Goal: Task Accomplishment & Management: Manage account settings

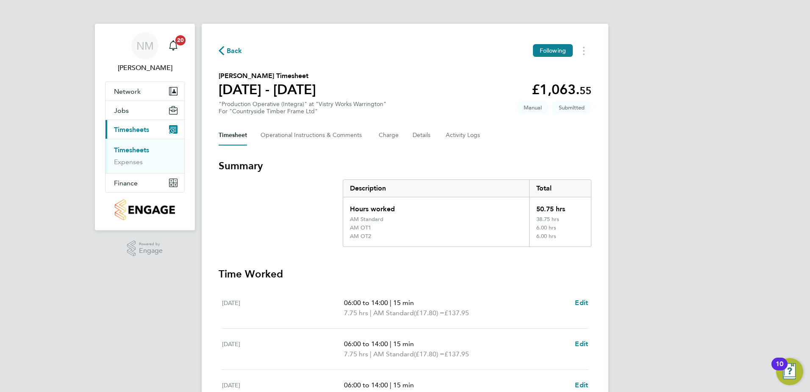
click at [233, 51] on span "Back" at bounding box center [235, 51] width 16 height 10
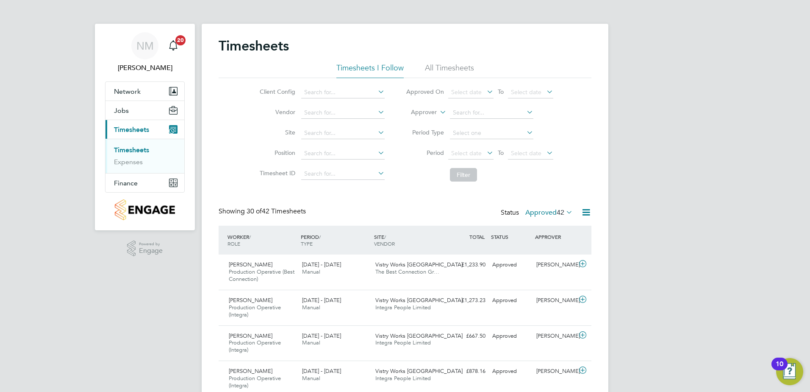
click at [442, 67] on li "All Timesheets" at bounding box center [449, 70] width 49 height 15
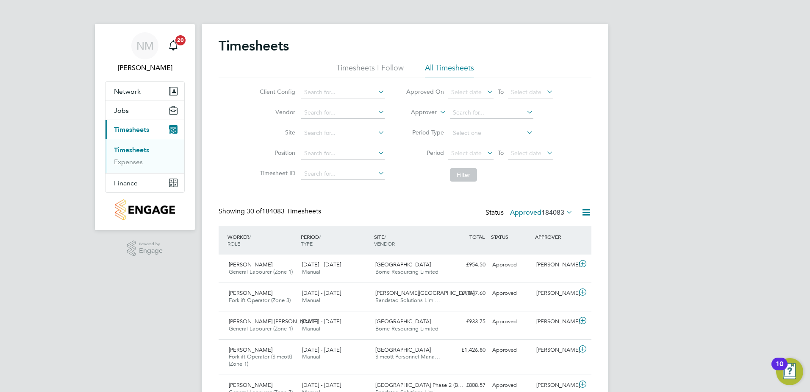
click at [127, 129] on span "Timesheets" at bounding box center [131, 129] width 35 height 8
click at [564, 212] on icon at bounding box center [564, 212] width 0 height 12
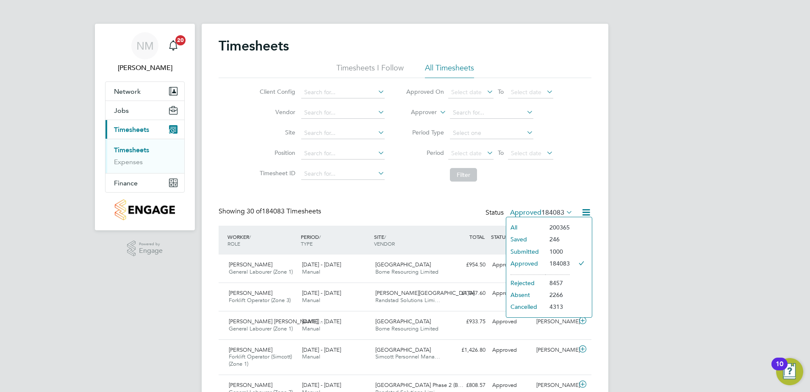
click at [556, 251] on li "1000" at bounding box center [557, 251] width 25 height 12
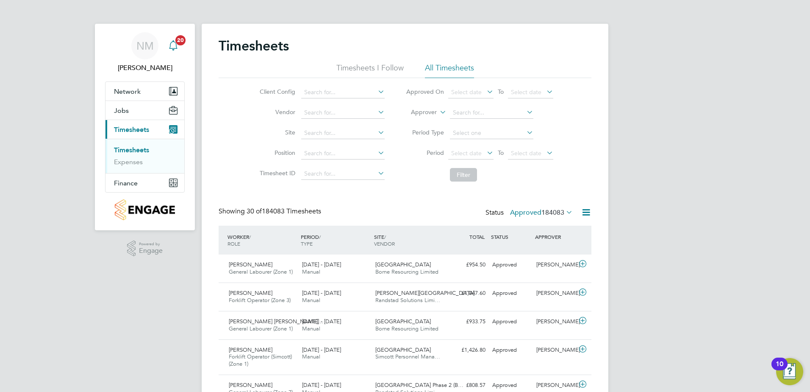
click at [182, 41] on span "20" at bounding box center [180, 40] width 10 height 10
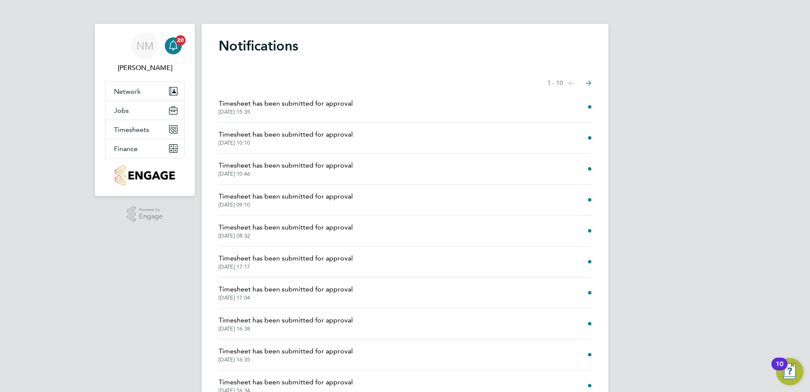
click at [575, 82] on icon "Select page of notifications list" at bounding box center [572, 83] width 6 height 5
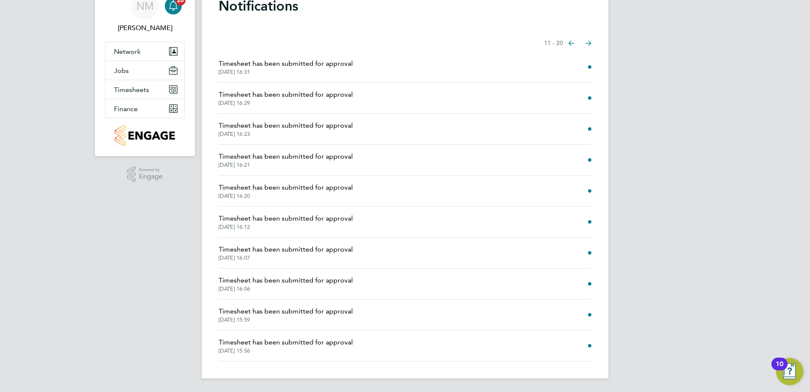
click at [290, 345] on span "Timesheet has been submitted for approval" at bounding box center [286, 342] width 134 height 10
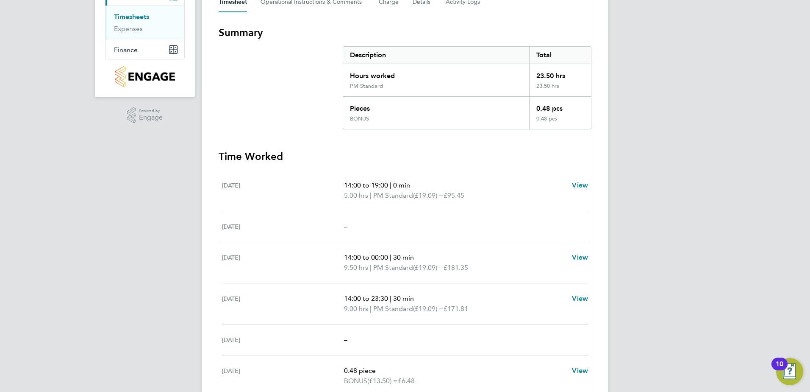
scroll to position [158, 0]
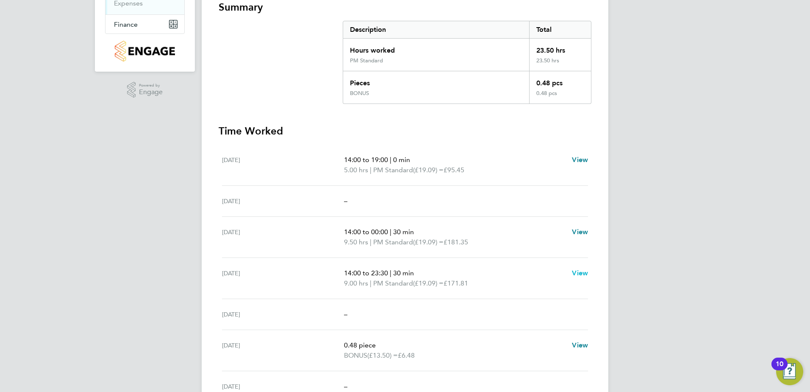
click at [580, 273] on span "View" at bounding box center [580, 273] width 16 height 8
select select "30"
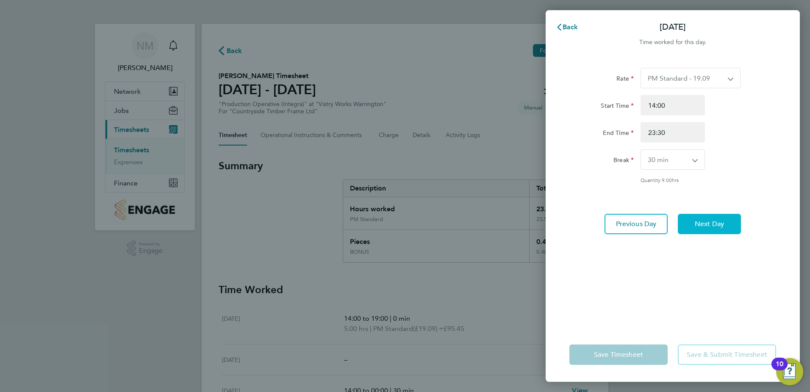
click at [721, 221] on span "Next Day" at bounding box center [709, 224] width 29 height 8
select select "15"
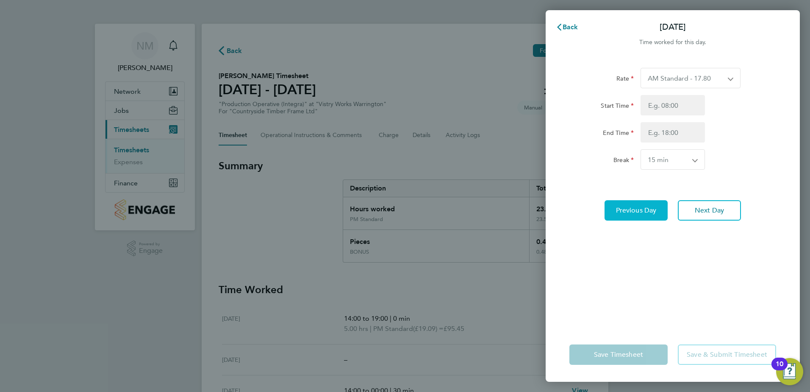
click at [635, 214] on span "Previous Day" at bounding box center [636, 210] width 41 height 8
select select "30"
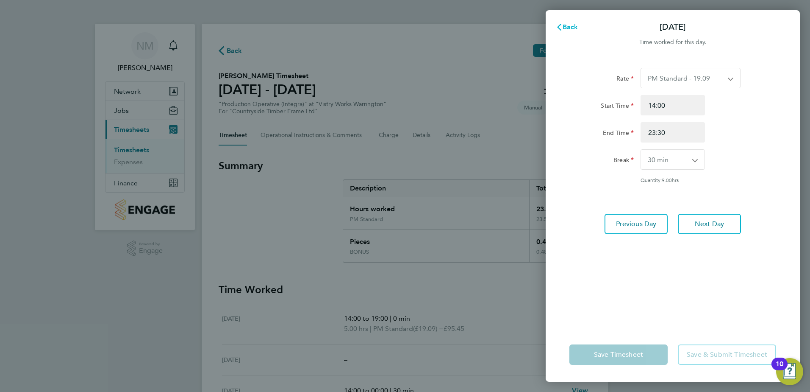
click at [570, 30] on span "Back" at bounding box center [571, 27] width 16 height 8
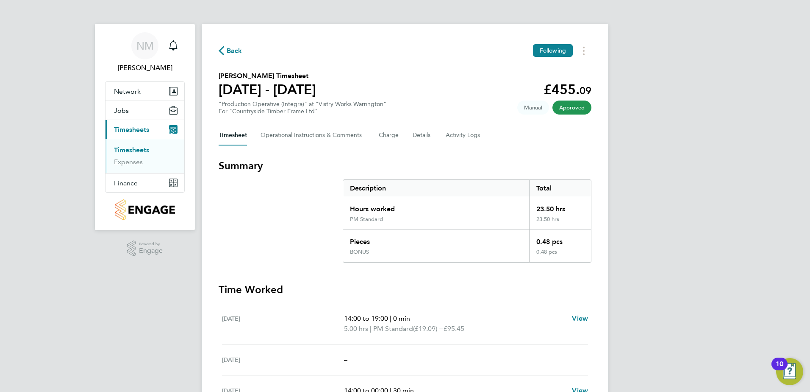
click at [234, 47] on span "Back" at bounding box center [235, 51] width 16 height 10
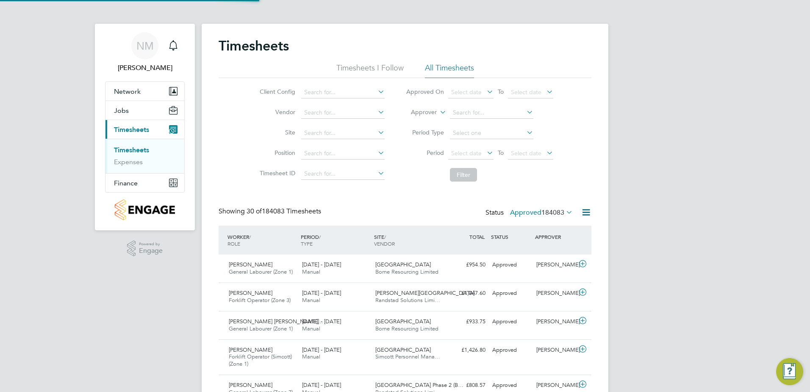
scroll to position [22, 74]
click at [485, 152] on icon at bounding box center [485, 153] width 0 height 12
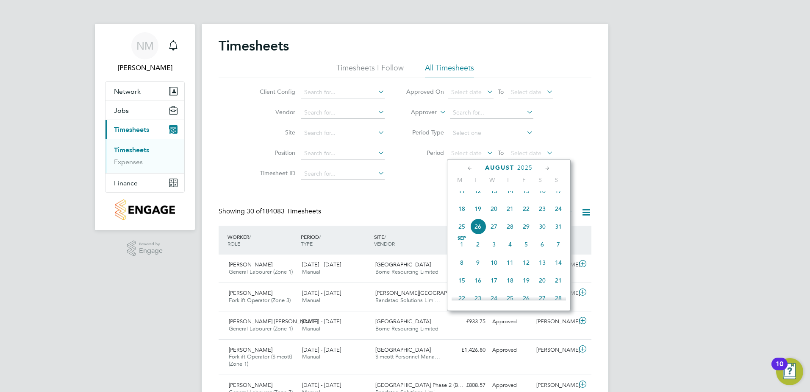
click at [557, 198] on span "17" at bounding box center [558, 191] width 16 height 16
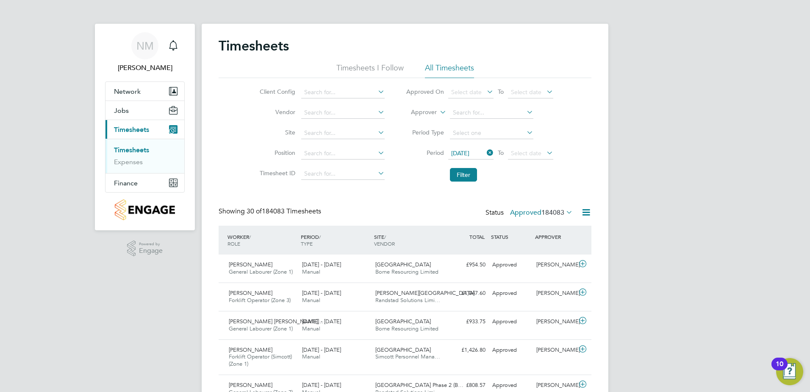
click at [545, 154] on icon at bounding box center [545, 153] width 0 height 12
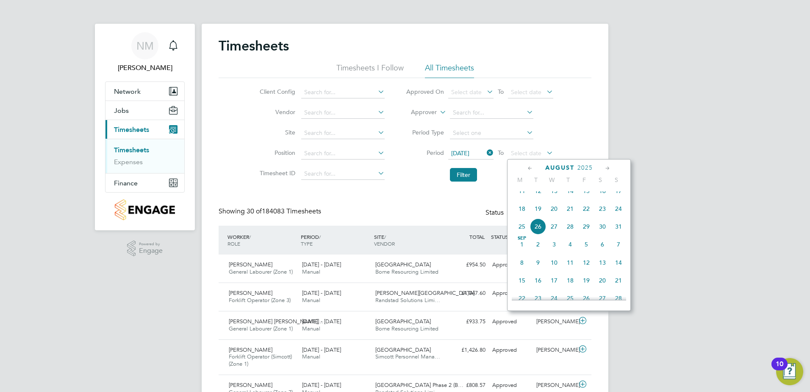
click at [622, 215] on span "24" at bounding box center [619, 208] width 16 height 16
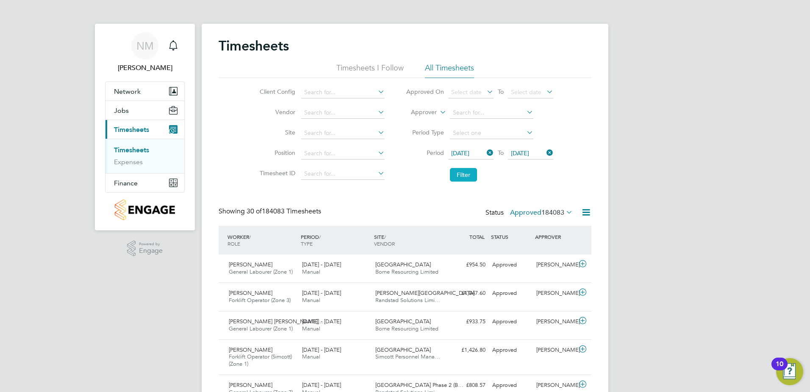
click at [464, 176] on button "Filter" at bounding box center [463, 175] width 27 height 14
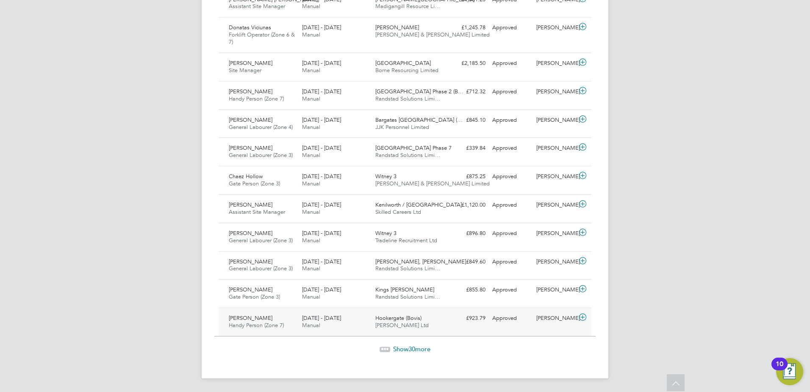
click at [317, 323] on span "Manual" at bounding box center [311, 324] width 18 height 7
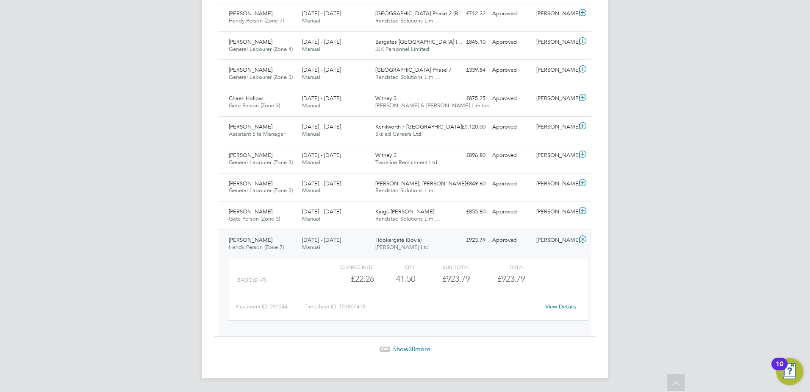
click at [571, 309] on link "View Details" at bounding box center [560, 306] width 31 height 7
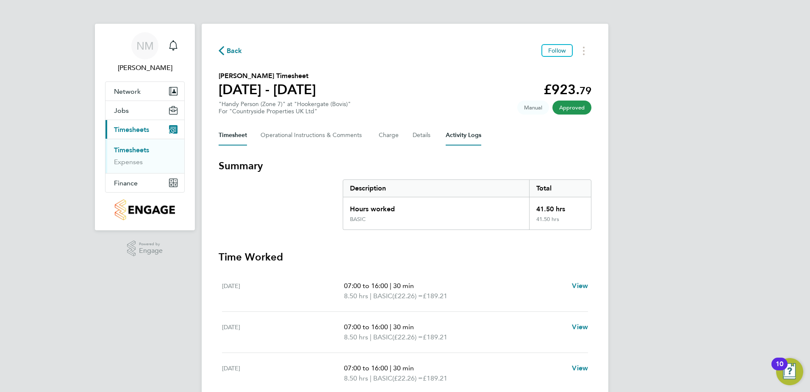
click at [459, 134] on Logs-tab "Activity Logs" at bounding box center [464, 135] width 36 height 20
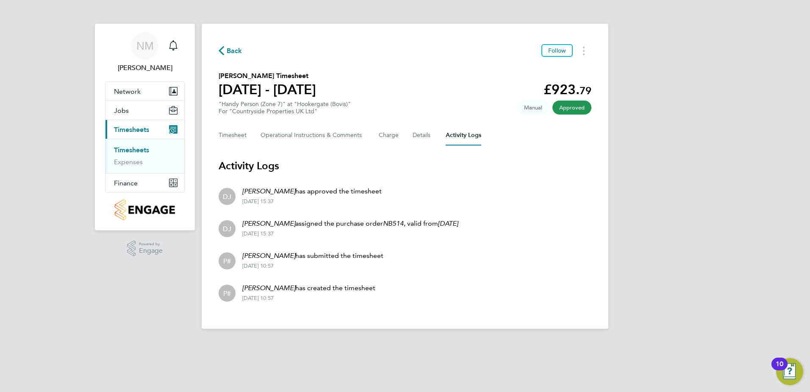
click at [228, 53] on span "Back" at bounding box center [235, 51] width 16 height 10
